Goal: Task Accomplishment & Management: Use online tool/utility

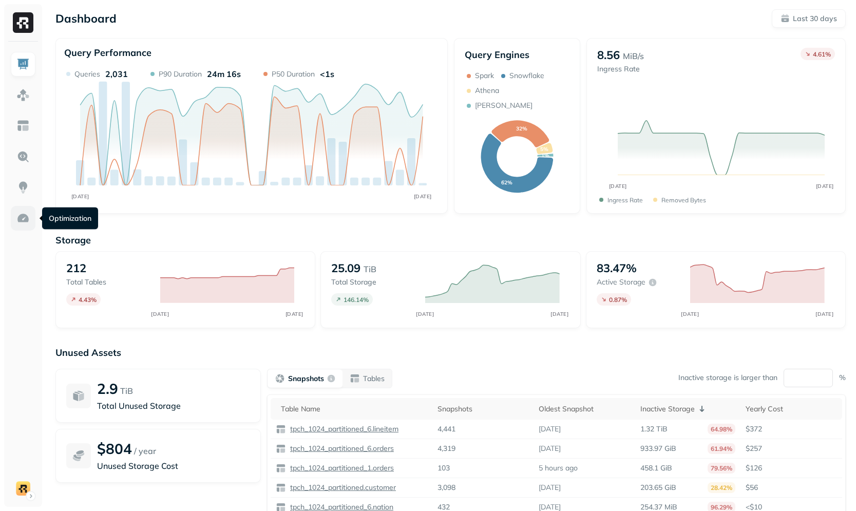
click at [28, 216] on img at bounding box center [22, 218] width 13 height 13
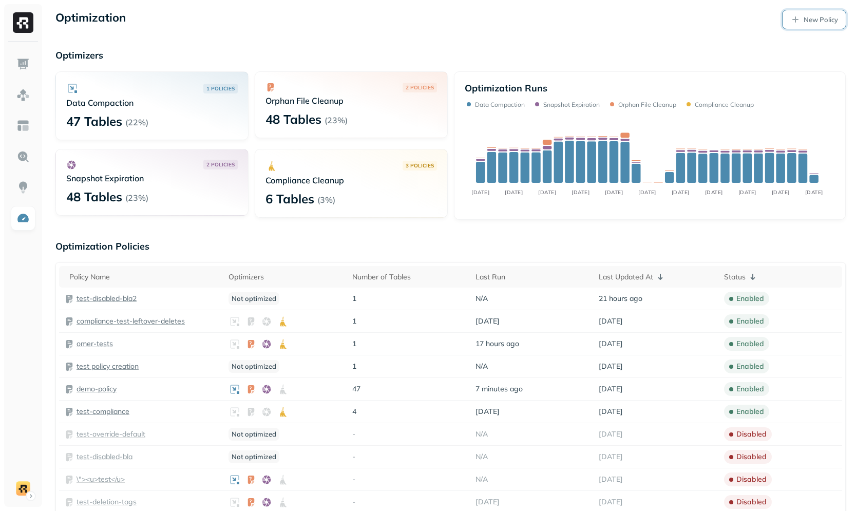
click at [803, 22] on p "New Policy" at bounding box center [820, 20] width 34 height 10
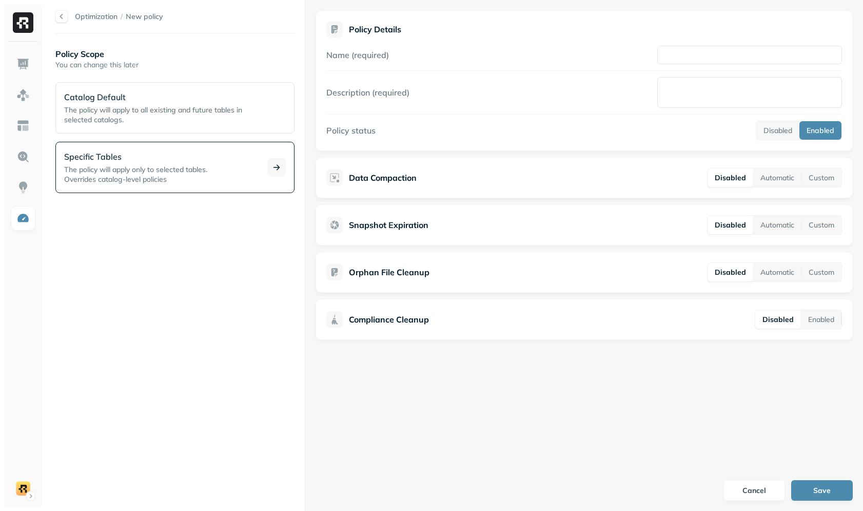
click at [181, 171] on span "The policy will apply only to selected tables." at bounding box center [135, 169] width 143 height 9
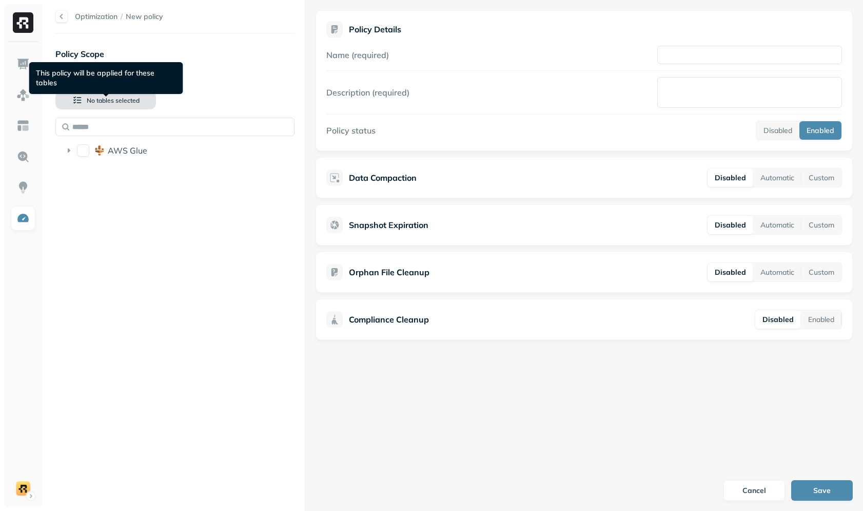
click at [111, 99] on span "No tables selected" at bounding box center [113, 101] width 53 height 8
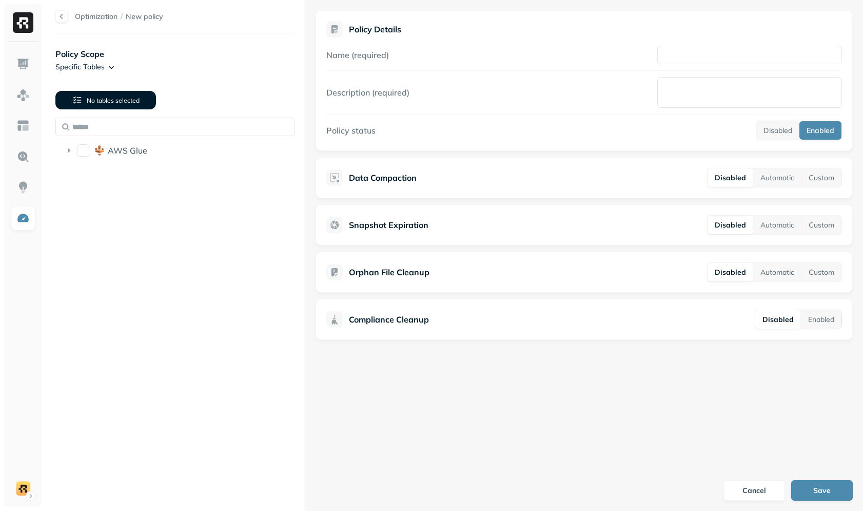
click at [112, 99] on span "No tables selected" at bounding box center [113, 101] width 53 height 8
click at [113, 153] on span "AWS Glue" at bounding box center [128, 150] width 40 height 10
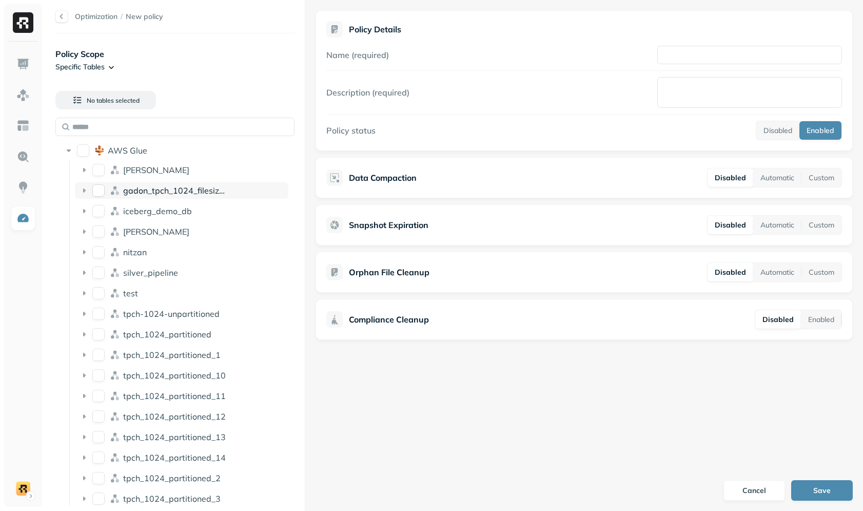
click at [130, 198] on div "gadon_tpch_1024_filesizes_test" at bounding box center [182, 190] width 214 height 16
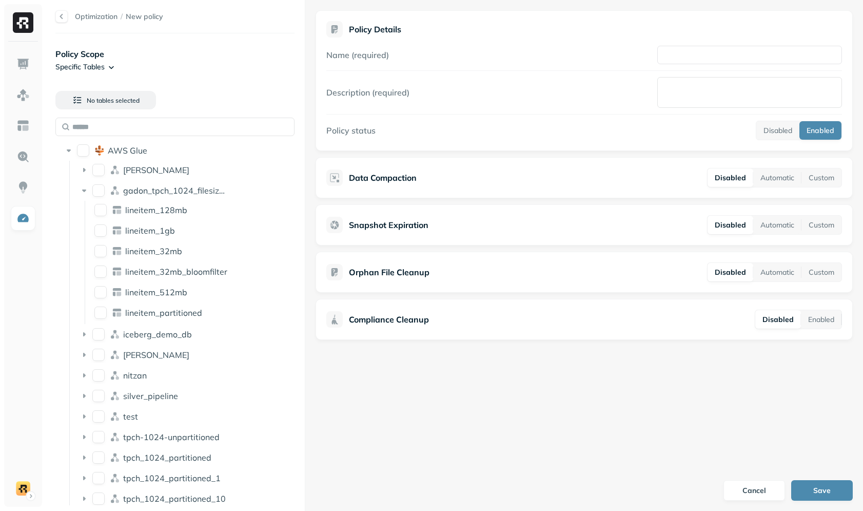
click at [135, 219] on li "lineitem_128mb" at bounding box center [189, 211] width 198 height 18
click at [142, 212] on span "lineitem_128mb" at bounding box center [156, 210] width 62 height 10
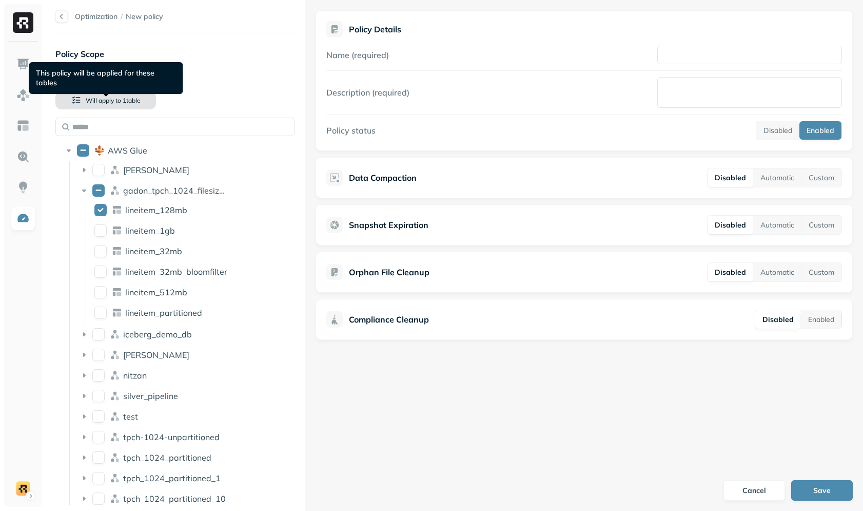
click at [107, 103] on span "Will apply to" at bounding box center [103, 101] width 35 height 8
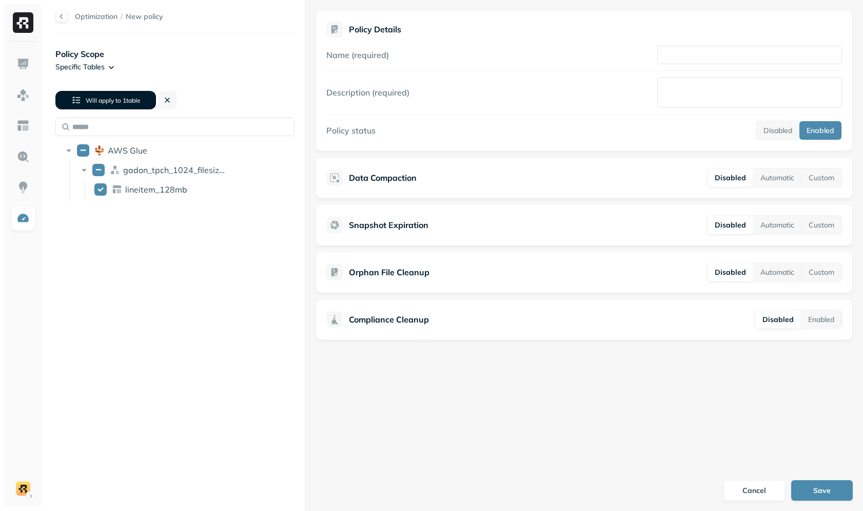
click at [108, 101] on span "Will apply to" at bounding box center [103, 101] width 35 height 8
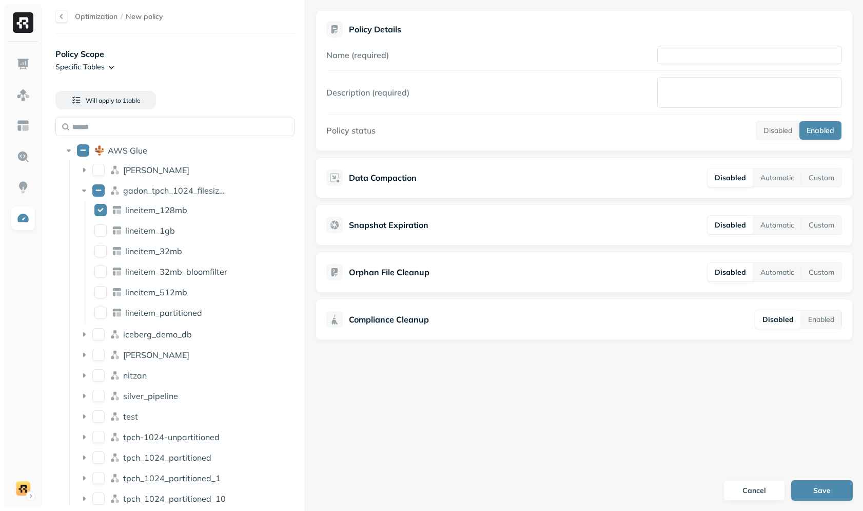
click at [81, 57] on p "Policy Scope" at bounding box center [174, 54] width 239 height 12
click at [83, 61] on html "Optimization / New policy Policy Scope Specific Tables Will apply to 1 table AW…" at bounding box center [431, 255] width 863 height 511
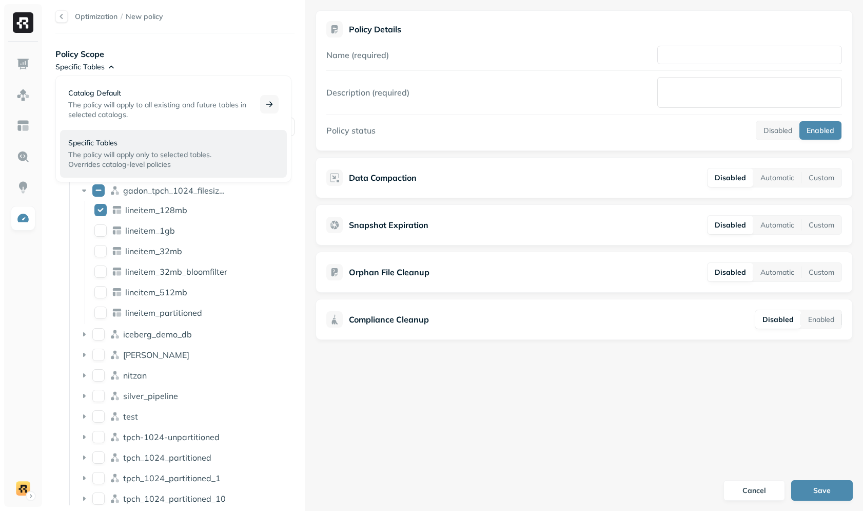
click at [97, 104] on span "The policy will apply to all existing and future tables in selected catalogs." at bounding box center [157, 109] width 178 height 19
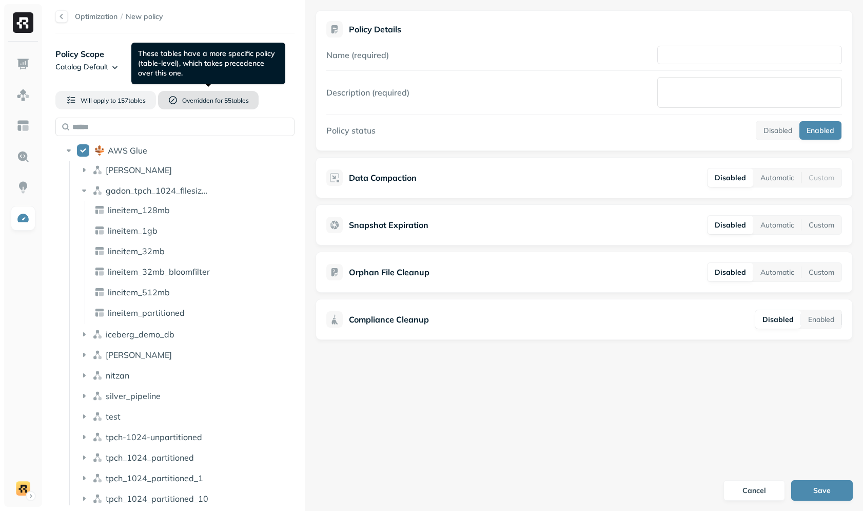
click at [188, 103] on span "Overridden for" at bounding box center [202, 101] width 41 height 8
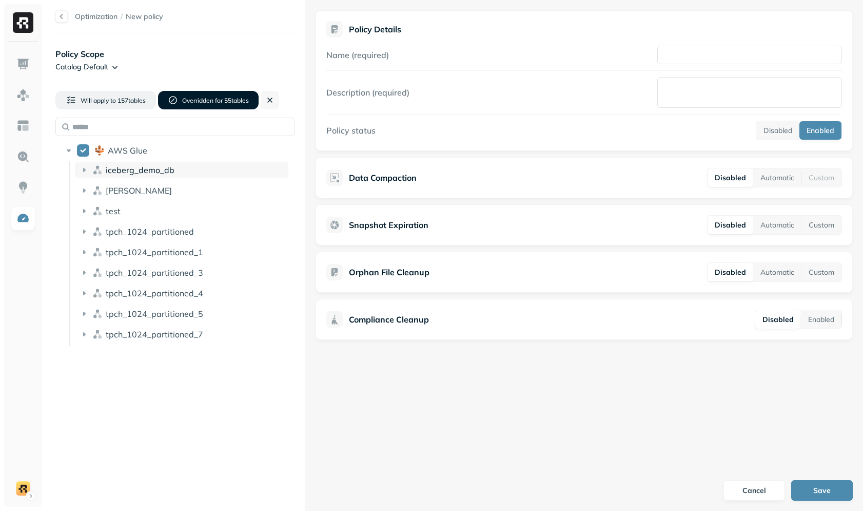
click at [135, 165] on span "iceberg_demo_db" at bounding box center [140, 170] width 69 height 10
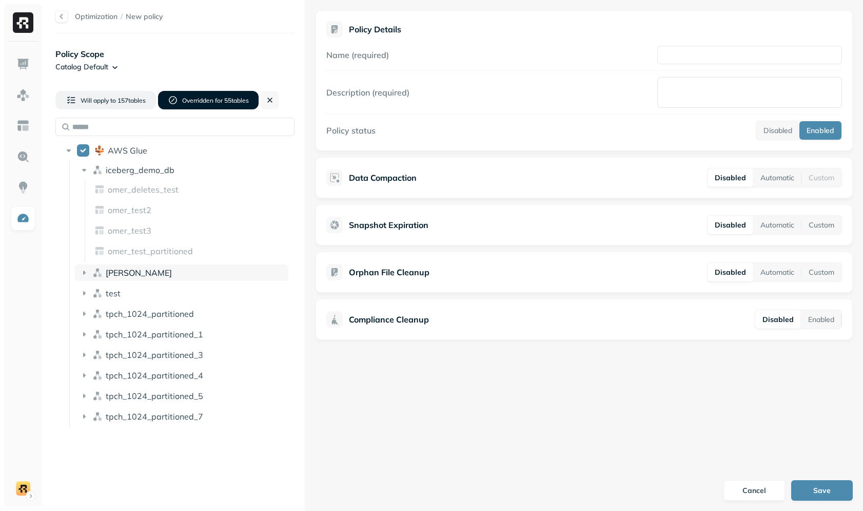
click at [152, 279] on div "[PERSON_NAME]" at bounding box center [182, 272] width 214 height 16
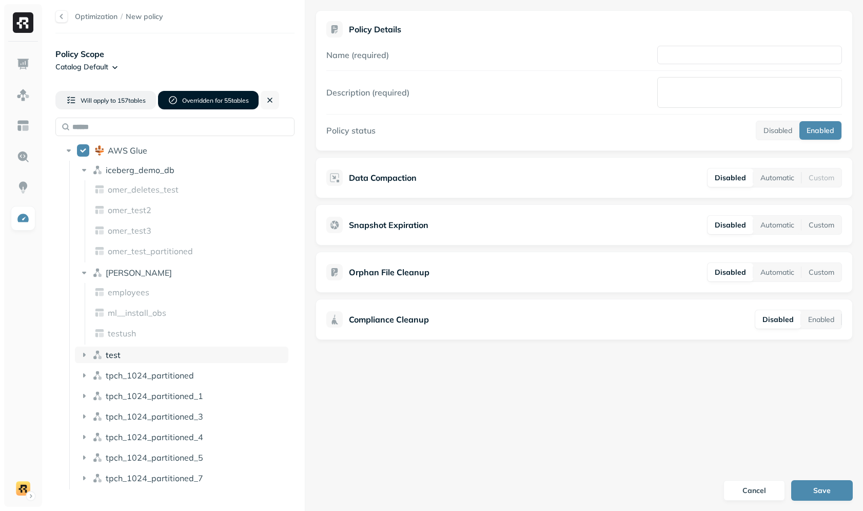
click at [149, 360] on div "test" at bounding box center [182, 355] width 214 height 16
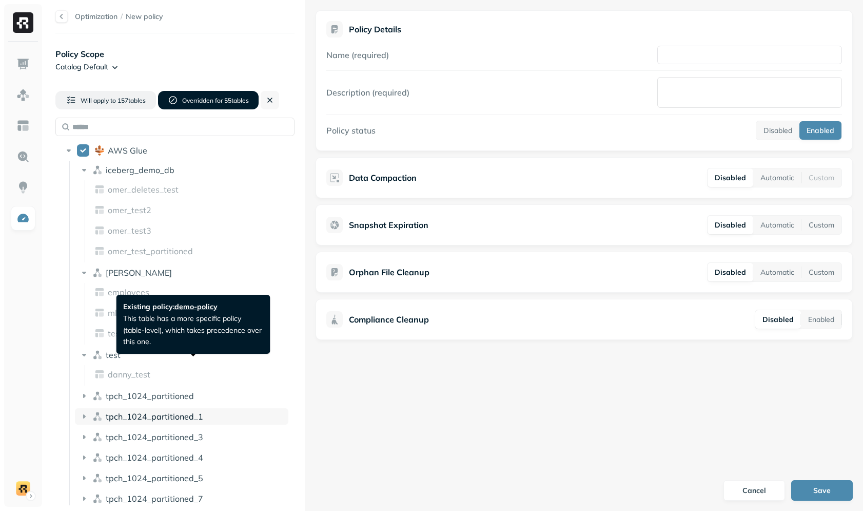
scroll to position [9, 0]
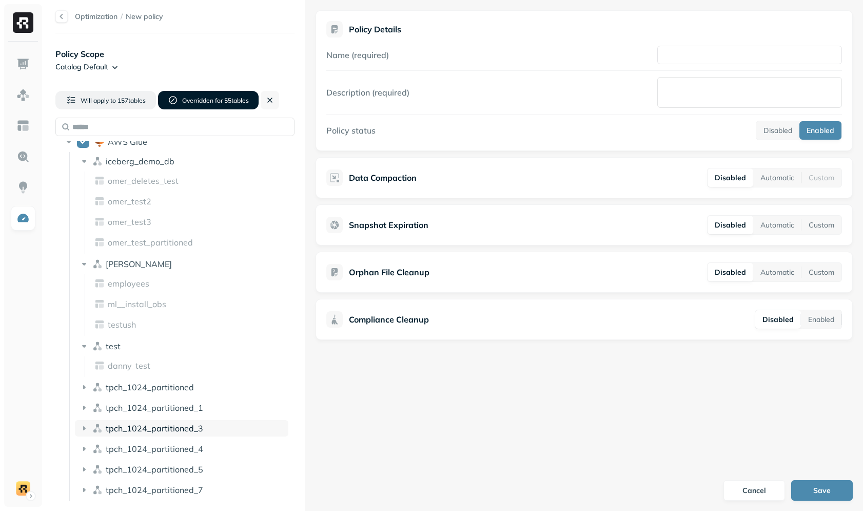
click at [165, 434] on div "tpch_1024_partitioned_3" at bounding box center [182, 428] width 214 height 16
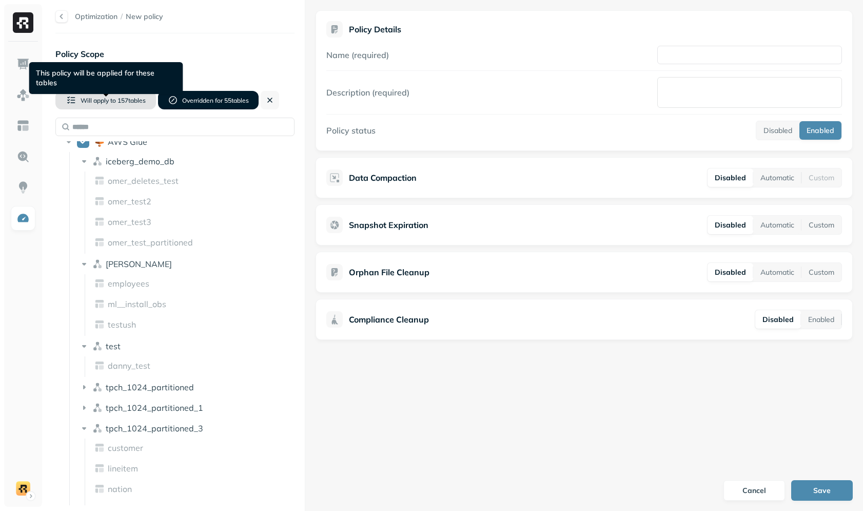
click at [124, 100] on span "157 table s" at bounding box center [131, 101] width 30 height 8
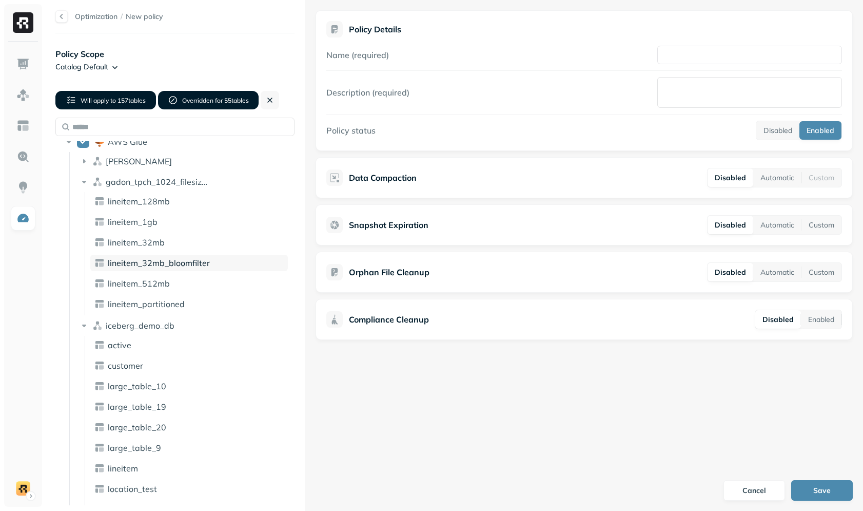
scroll to position [0, 0]
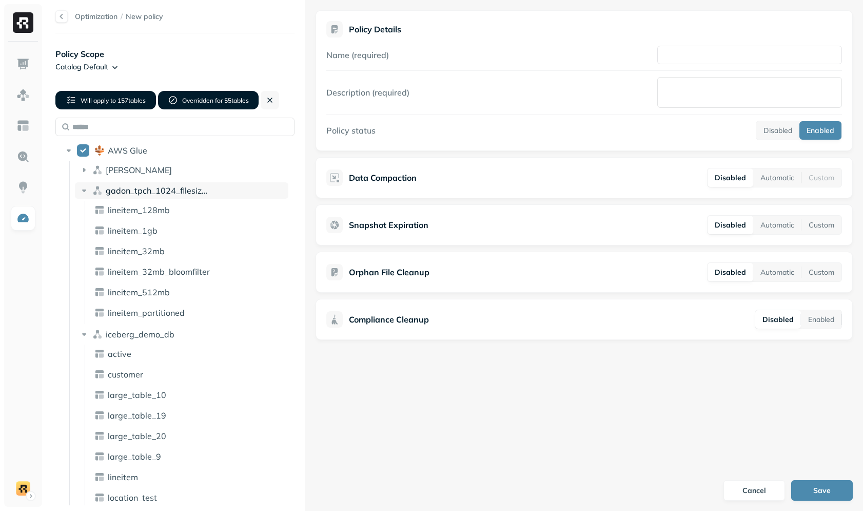
click at [133, 188] on span "gadon_tpch_1024_filesizes_test" at bounding box center [168, 190] width 124 height 10
click at [133, 189] on span "gadon_tpch_1024_filesizes_test" at bounding box center [168, 190] width 124 height 10
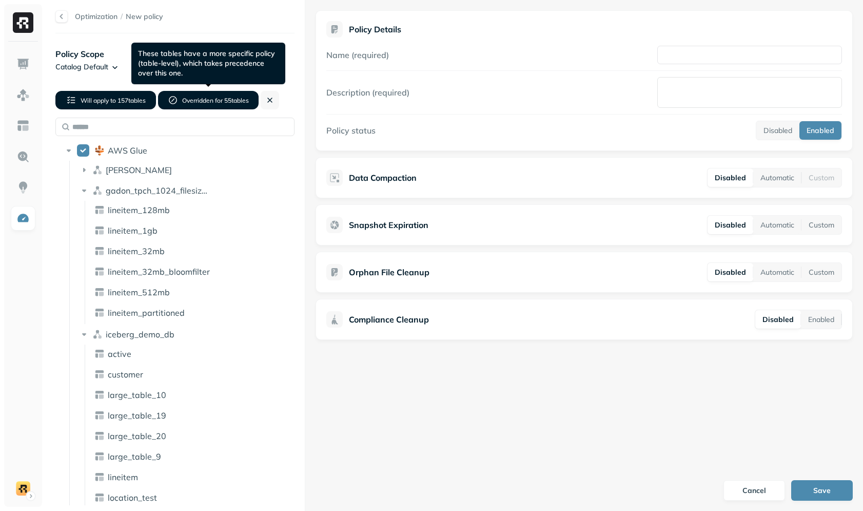
click at [216, 99] on span "Overridden for" at bounding box center [202, 101] width 41 height 8
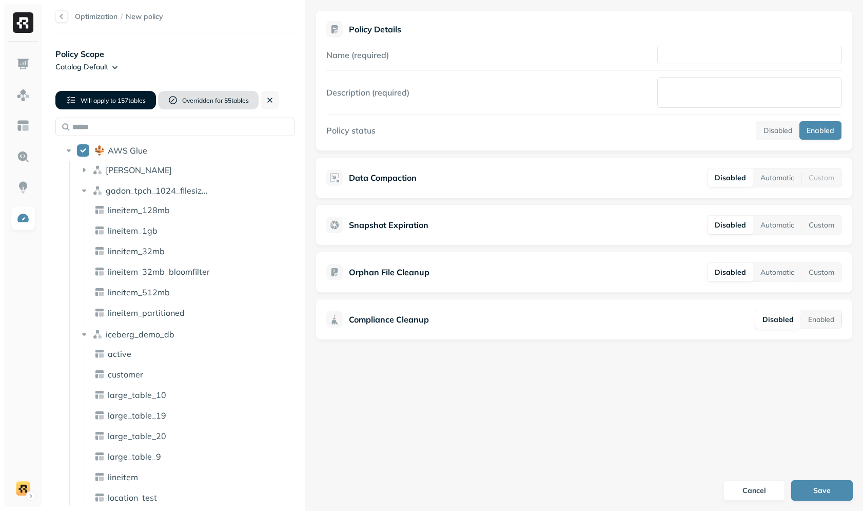
click at [216, 100] on span "Overridden for" at bounding box center [202, 101] width 41 height 8
click at [125, 101] on span "157 table s" at bounding box center [131, 101] width 30 height 8
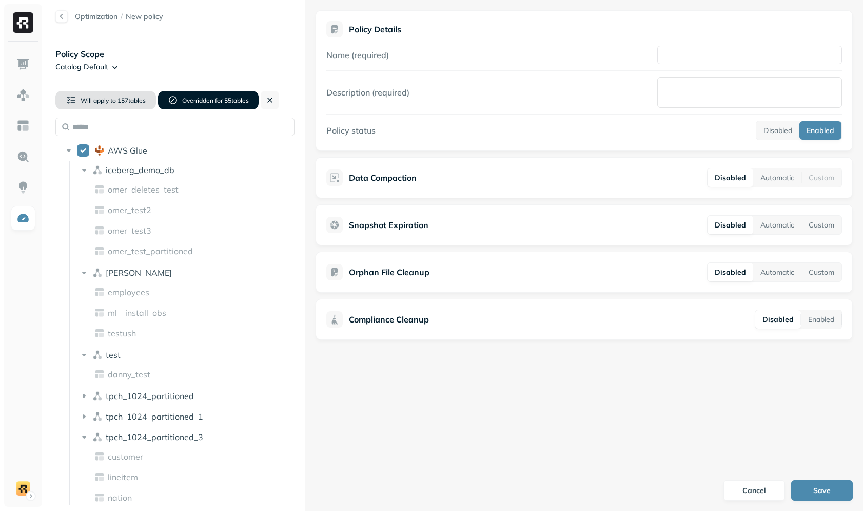
click at [125, 102] on span "157 table s" at bounding box center [131, 101] width 30 height 8
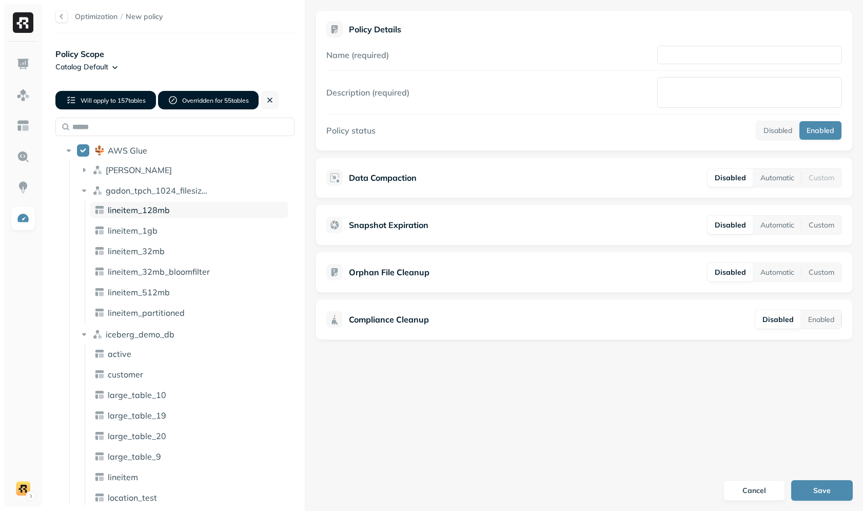
click at [150, 214] on span "lineitem_128mb" at bounding box center [139, 210] width 62 height 10
click at [177, 177] on div "[PERSON_NAME]" at bounding box center [182, 170] width 214 height 16
click at [177, 187] on div "users" at bounding box center [196, 189] width 176 height 10
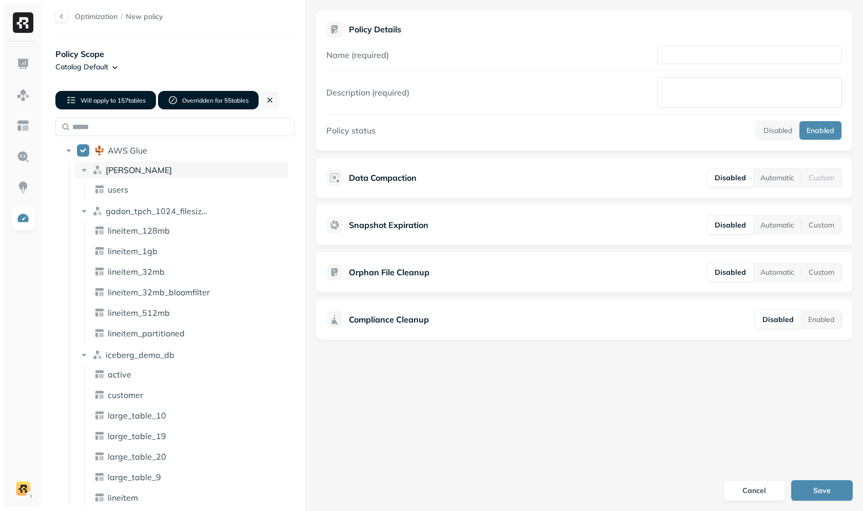
click at [174, 166] on div "[PERSON_NAME]" at bounding box center [195, 170] width 179 height 10
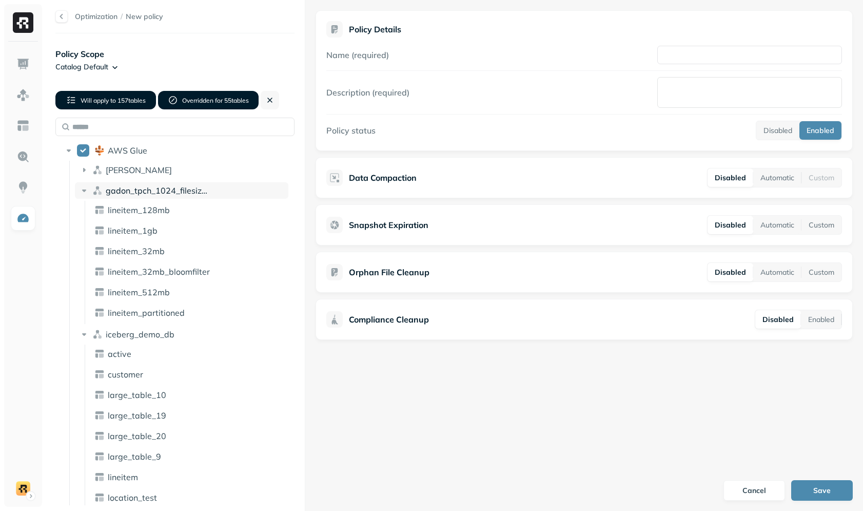
click at [172, 186] on span "gadon_tpch_1024_filesizes_test" at bounding box center [168, 190] width 124 height 10
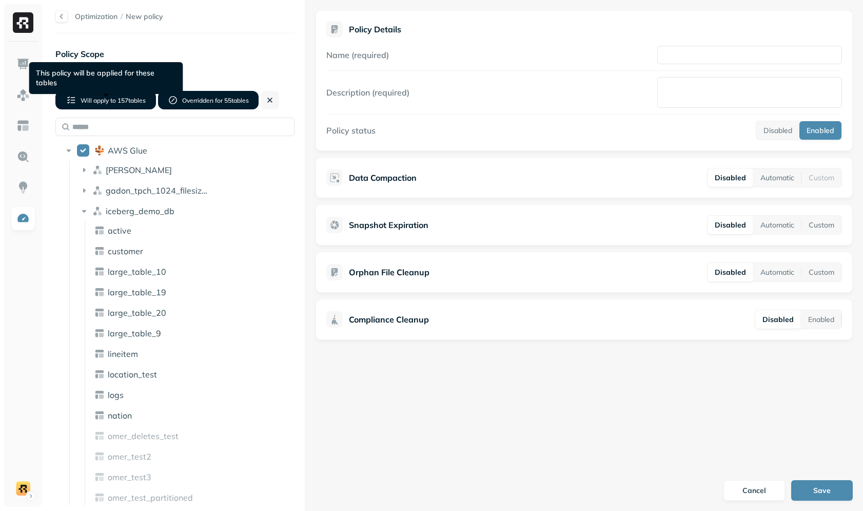
click at [128, 88] on div "Will apply to 157 table s Overridden for 55 table s" at bounding box center [106, 100] width 103 height 35
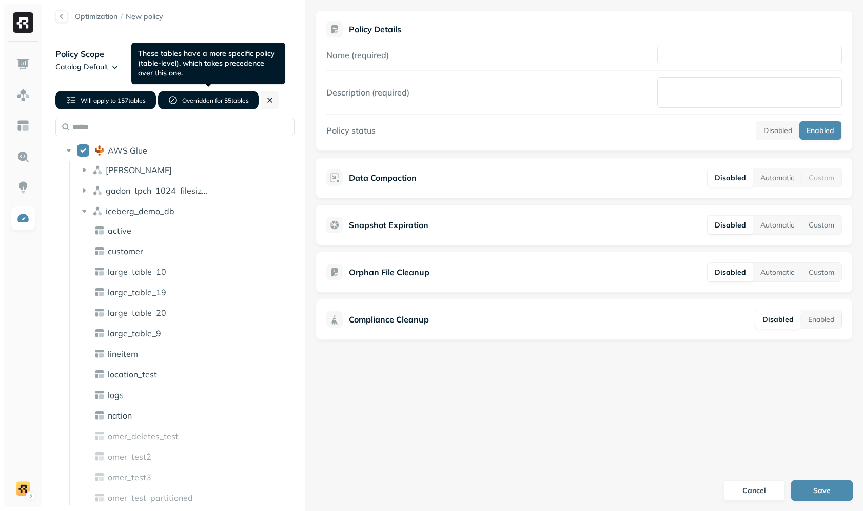
click at [179, 96] on button "Overridden for 55 table s" at bounding box center [208, 100] width 101 height 18
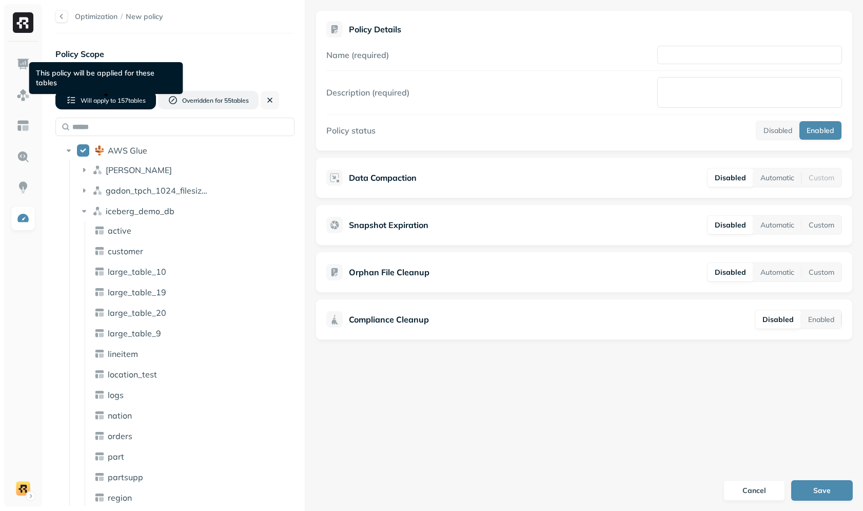
click at [130, 99] on span "157 table s" at bounding box center [131, 101] width 30 height 8
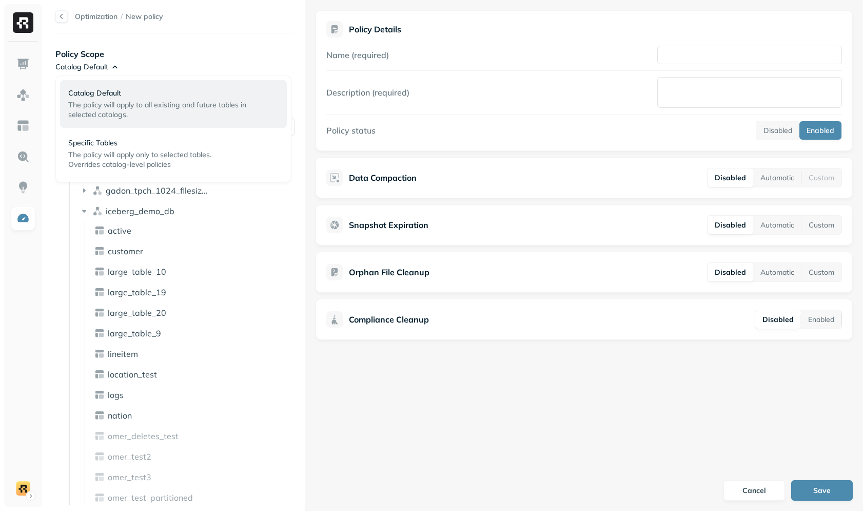
click at [110, 63] on html "Optimization / New policy Policy Scope Catalog Default Will apply to 157 table …" at bounding box center [431, 255] width 863 height 511
click at [124, 147] on p "Specific Tables" at bounding box center [158, 143] width 180 height 10
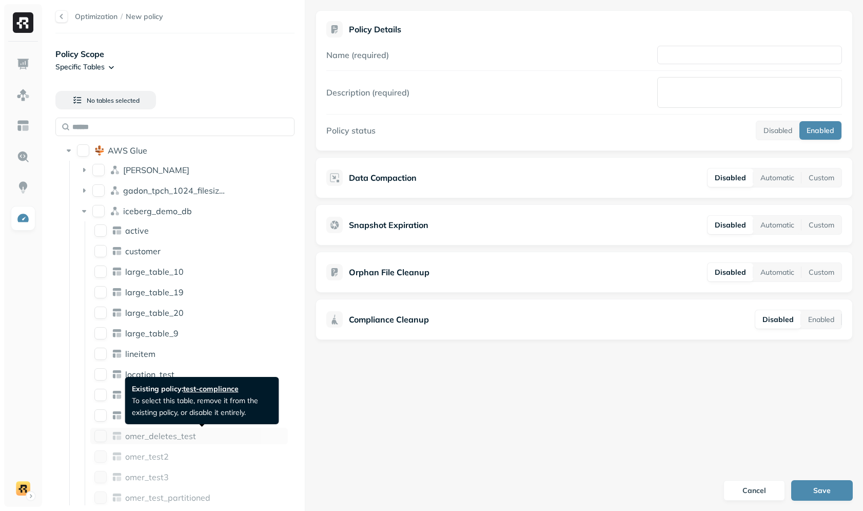
click at [153, 438] on span "omer_deletes_test" at bounding box center [160, 436] width 71 height 10
